Goal: Task Accomplishment & Management: Manage account settings

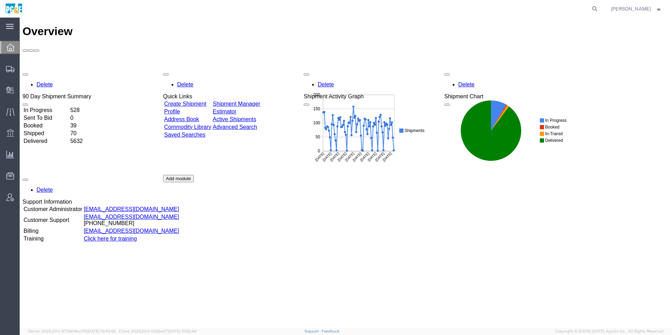
click at [245, 100] on td "Shipment Manager" at bounding box center [236, 103] width 48 height 7
click at [245, 101] on link "Shipment Manager" at bounding box center [236, 104] width 47 height 6
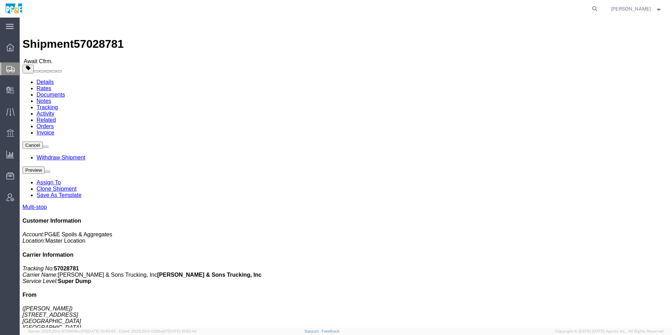
click span "button"
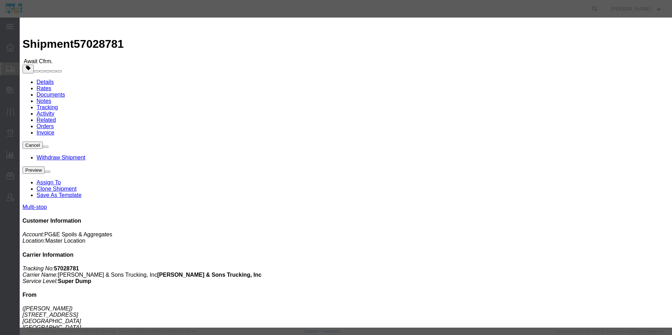
drag, startPoint x: 350, startPoint y: 52, endPoint x: 262, endPoint y: 49, distance: 88.2
click div "Select Account Type Activity ID Airline Appointment Number ASN Batch Request # …"
paste input "424355"
type input "35424355"
click button "Save"
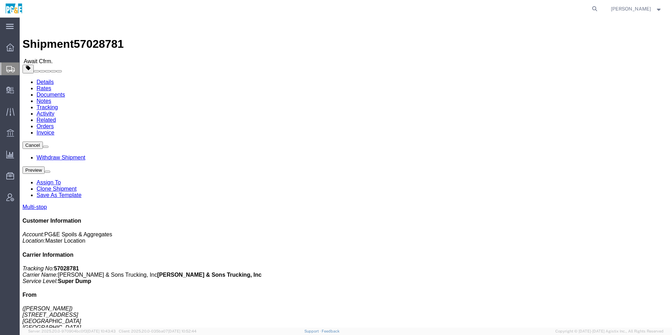
click img
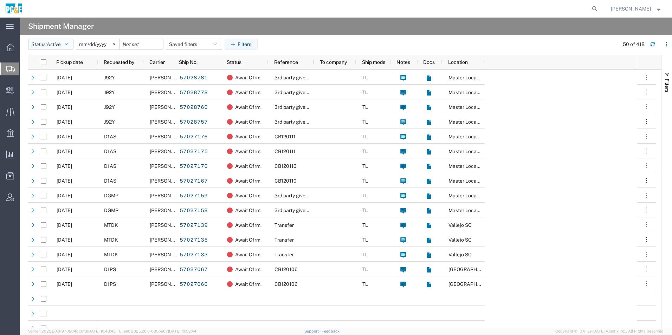
click at [56, 43] on span "Active" at bounding box center [54, 44] width 14 height 6
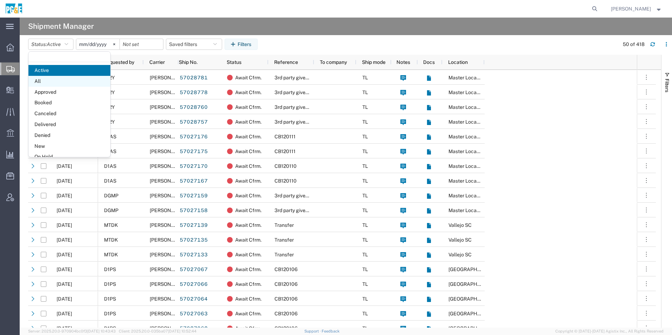
click at [53, 82] on span "All" at bounding box center [69, 81] width 82 height 11
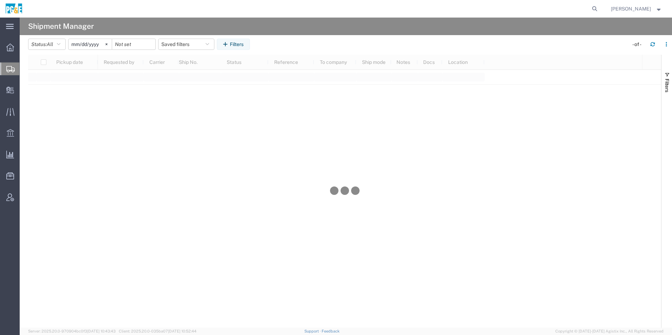
click at [91, 45] on input "[DATE]" at bounding box center [90, 44] width 43 height 11
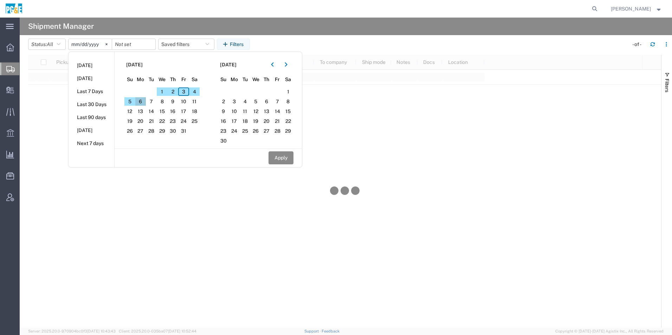
click at [144, 103] on span "6" at bounding box center [140, 101] width 11 height 8
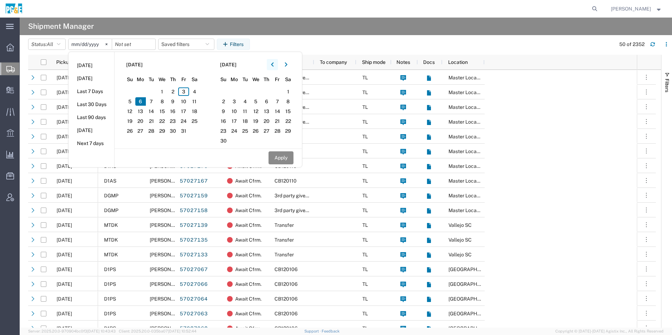
click at [274, 64] on icon "button" at bounding box center [272, 64] width 3 height 5
click at [248, 102] on span "7" at bounding box center [245, 101] width 11 height 8
click at [288, 160] on button "Apply" at bounding box center [280, 157] width 25 height 13
type input "[DATE]"
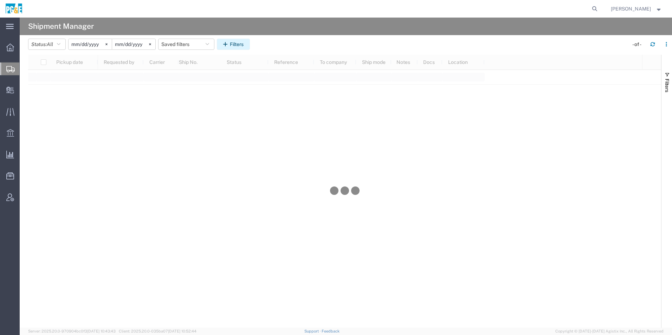
click at [248, 46] on button "Filters" at bounding box center [233, 44] width 33 height 11
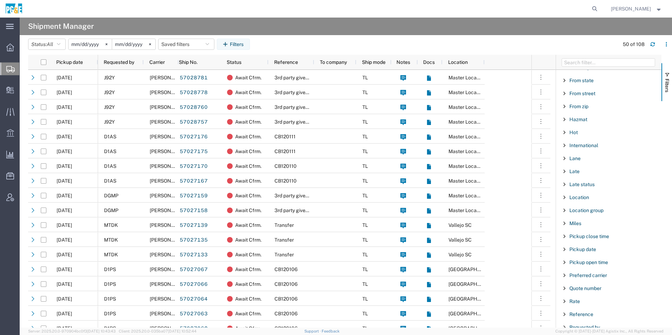
scroll to position [316, 0]
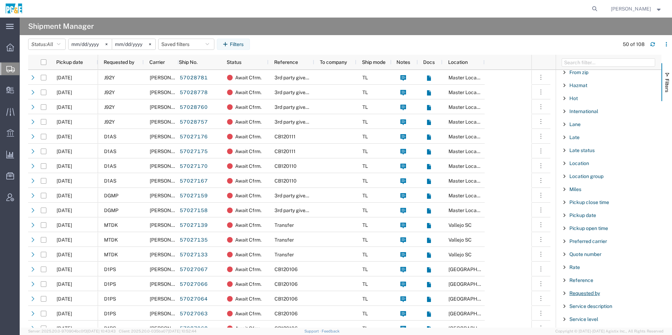
click at [584, 295] on span "Requested by" at bounding box center [584, 294] width 31 height 6
click at [571, 313] on div "starts with" at bounding box center [608, 311] width 80 height 6
click at [588, 319] on input "Filter Value" at bounding box center [611, 323] width 92 height 8
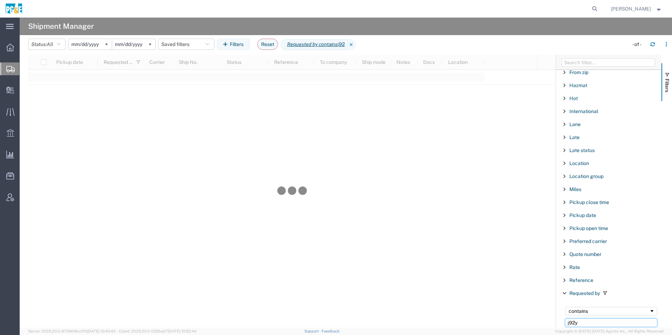
type input "j92y"
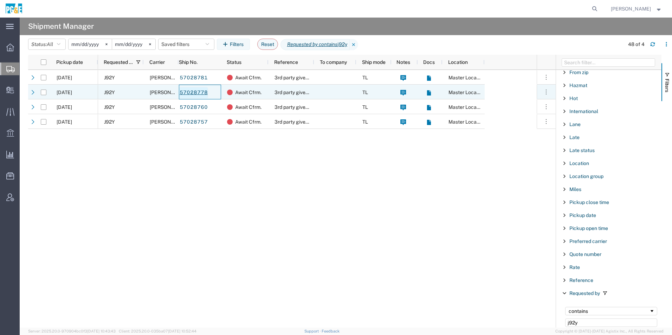
click at [190, 92] on link "57028778" at bounding box center [193, 92] width 29 height 11
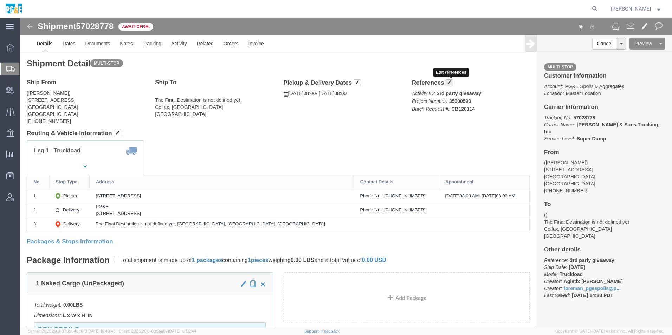
click span "button"
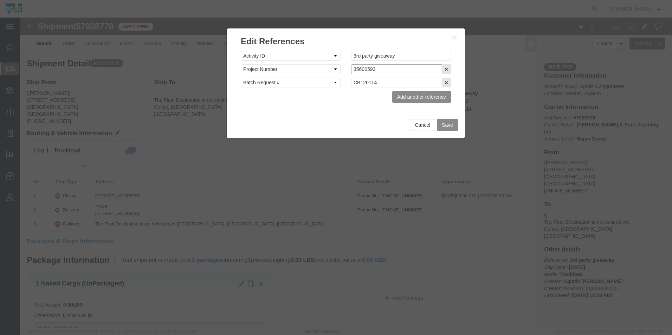
drag, startPoint x: 364, startPoint y: 53, endPoint x: 269, endPoint y: 40, distance: 96.4
click div "Select Account Type Activity ID Airline Appointment Number ASN Batch Request # …"
paste input "424355"
type input "35424355"
click button "Save"
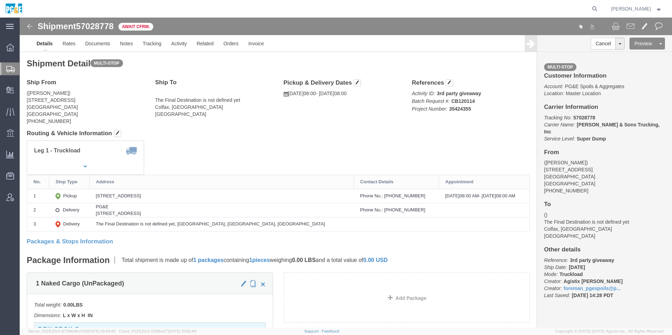
click img
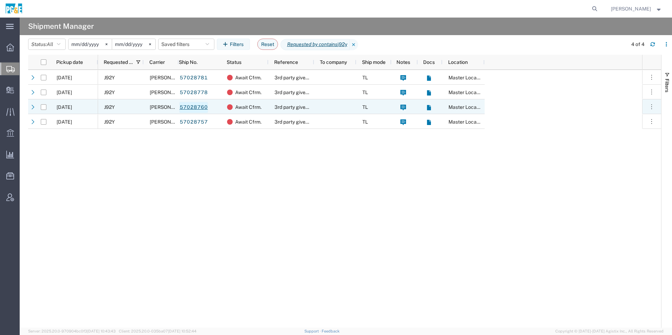
click at [189, 107] on link "57028760" at bounding box center [193, 107] width 29 height 11
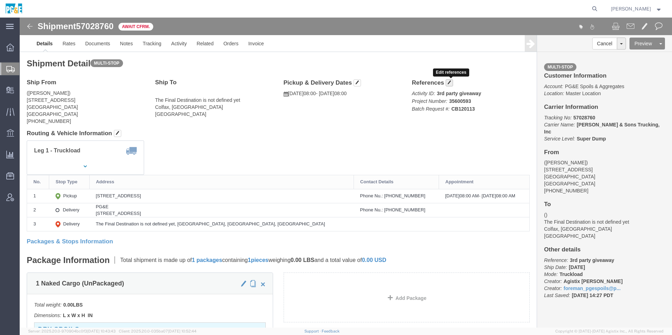
click span "button"
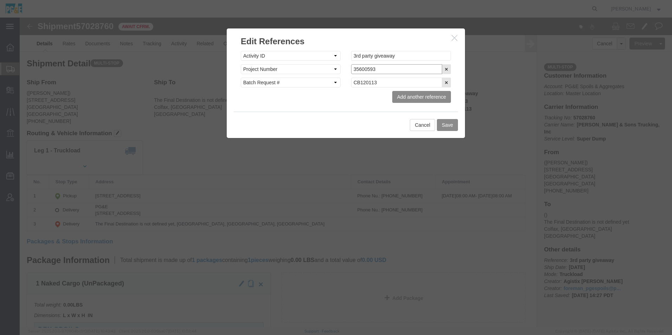
drag, startPoint x: 331, startPoint y: 50, endPoint x: 232, endPoint y: 37, distance: 100.0
click div "Select Account Type Activity ID Airline Appointment Number ASN Batch Request # …"
paste input "424355"
type input "35424355"
click button "Save"
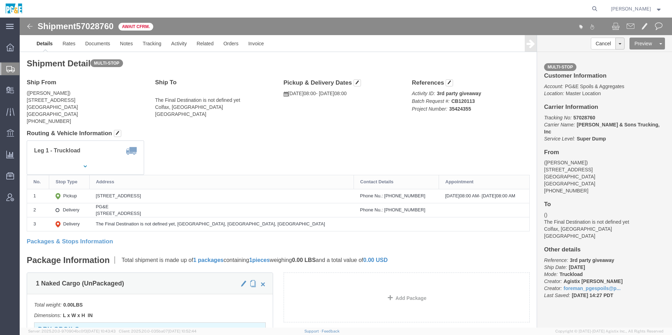
drag, startPoint x: 31, startPoint y: 27, endPoint x: 11, endPoint y: 9, distance: 26.4
click img
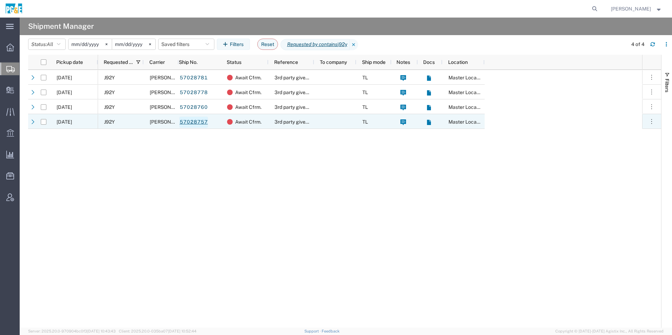
click at [200, 122] on link "57028757" at bounding box center [193, 122] width 29 height 11
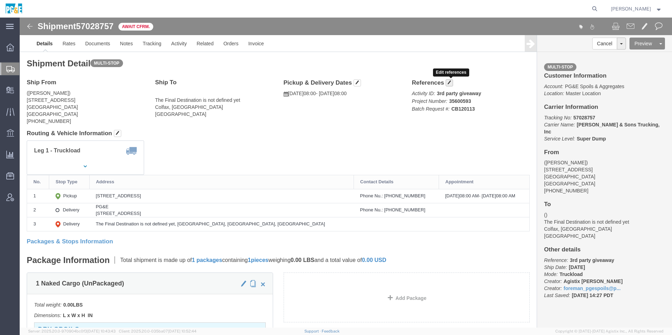
click button "button"
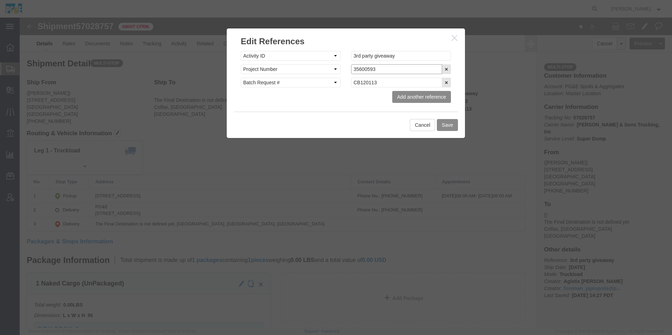
drag, startPoint x: 350, startPoint y: 50, endPoint x: 237, endPoint y: 39, distance: 113.6
click div "Select Account Type Activity ID Airline Appointment Number ASN Batch Request # …"
paste input "424355"
type input "35424355"
click button "Save"
